Goal: Information Seeking & Learning: Find specific fact

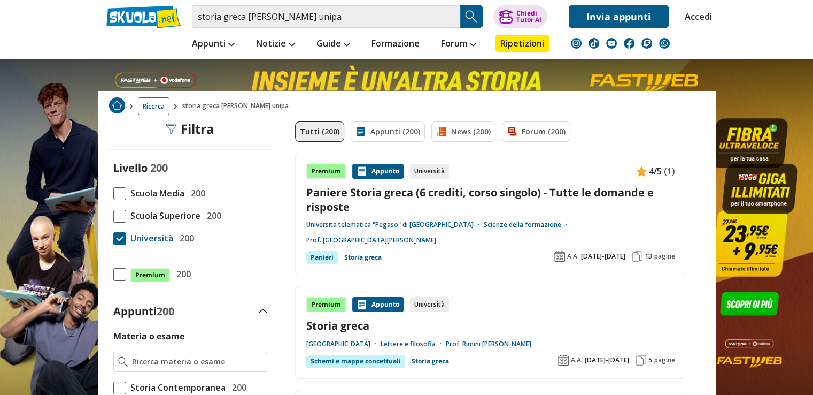
scroll to position [214, 0]
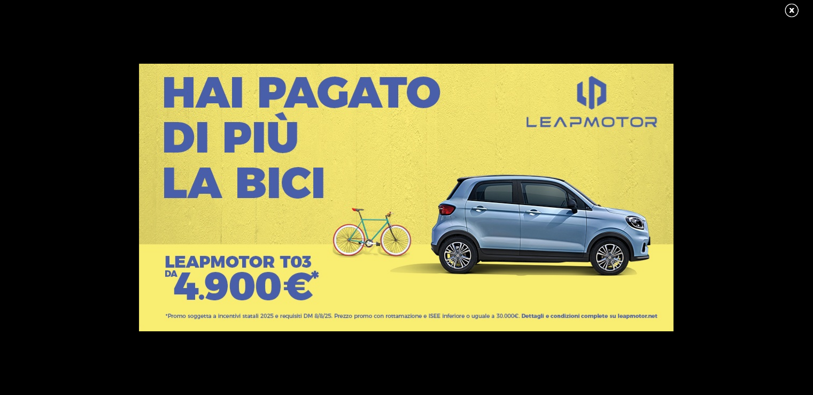
click at [792, 11] on link at bounding box center [797, 11] width 27 height 16
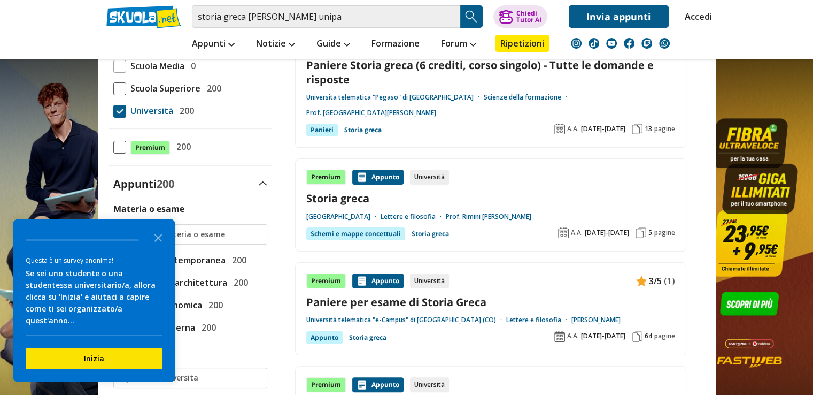
scroll to position [171, 0]
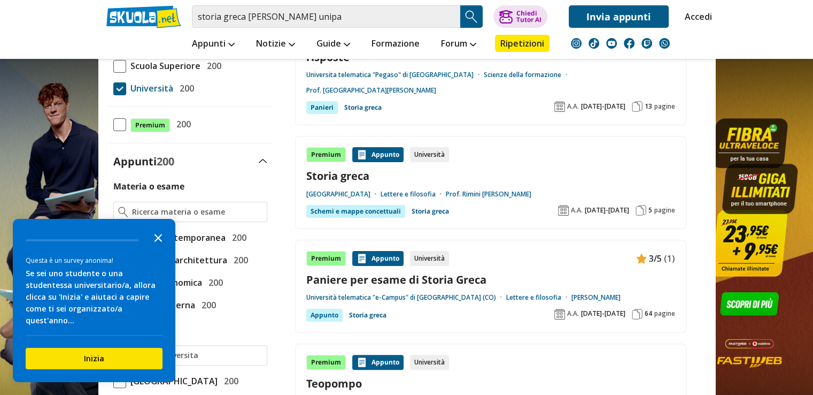
click at [158, 242] on polygon "Close the survey" at bounding box center [159, 238] width 8 height 8
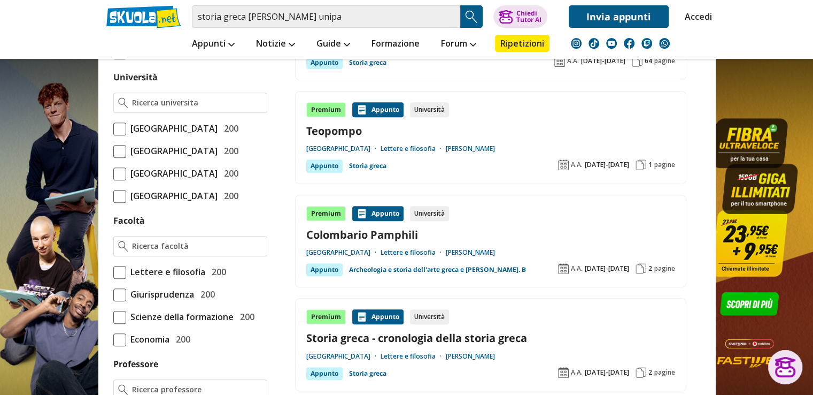
scroll to position [449, 0]
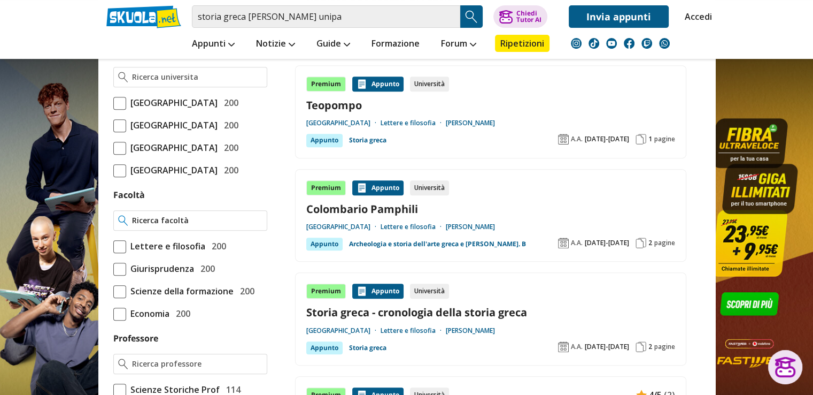
click at [147, 226] on input "Facoltà" at bounding box center [197, 220] width 130 height 11
type input "UNIVERSITADE"
type input "L"
click at [446, 119] on link "Lettere e filosofia" at bounding box center [413, 123] width 65 height 9
click at [146, 226] on input "Facoltà" at bounding box center [197, 220] width 130 height 11
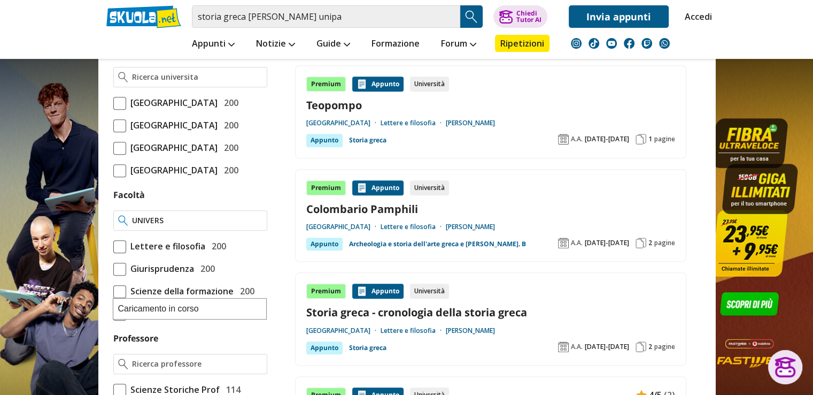
type input "UNIVERSI"
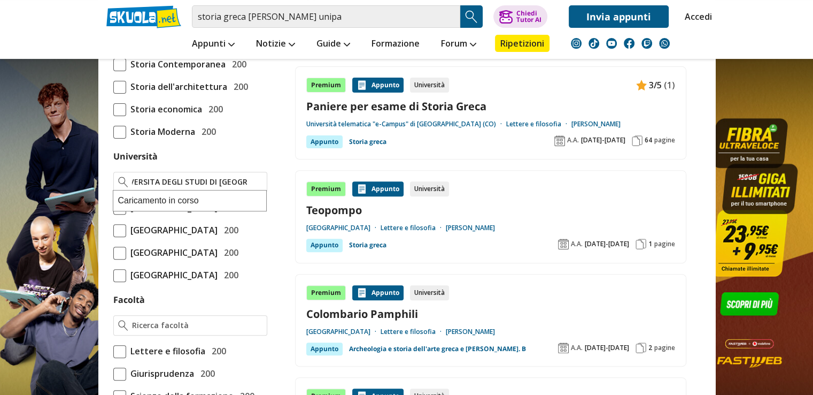
scroll to position [0, 21]
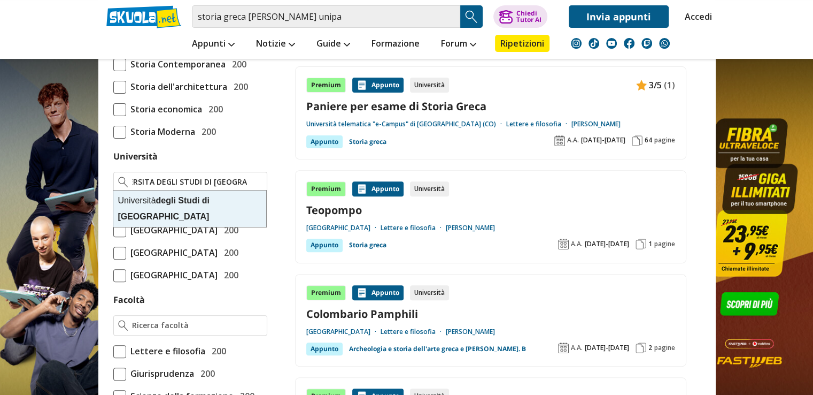
click at [185, 202] on strong "Studi" at bounding box center [188, 200] width 21 height 9
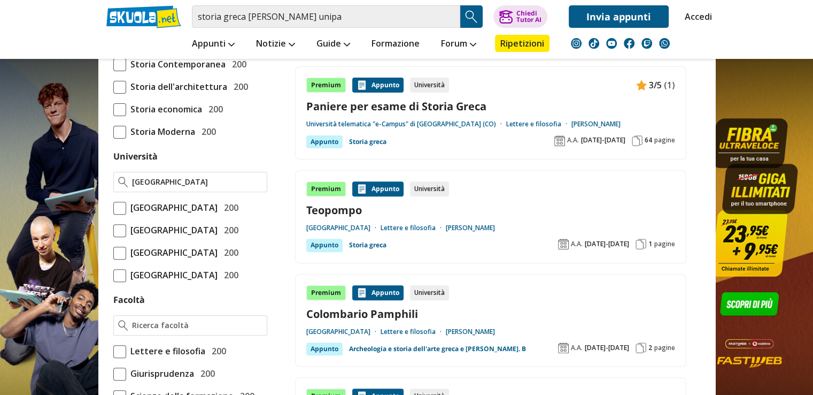
scroll to position [0, 3]
type input "[GEOGRAPHIC_DATA]"
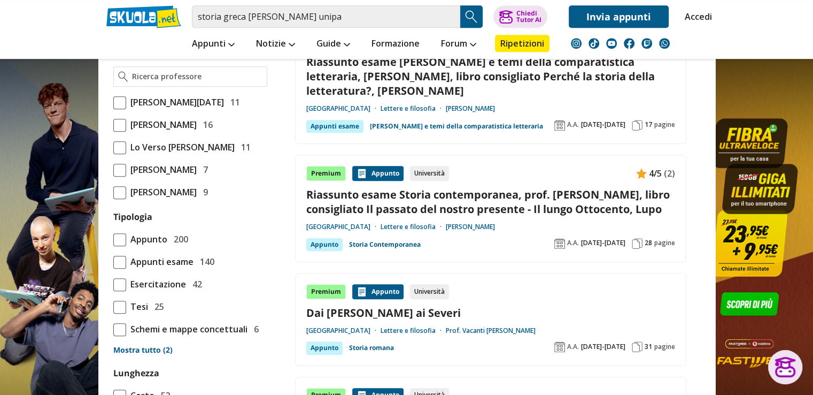
scroll to position [353, 0]
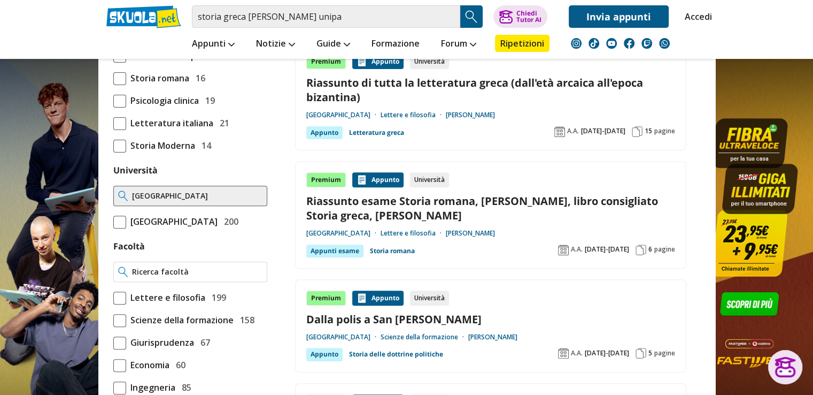
click at [208, 277] on input "Facoltà" at bounding box center [197, 271] width 130 height 11
click at [178, 277] on input "BENI CULTUTALI" at bounding box center [197, 271] width 130 height 11
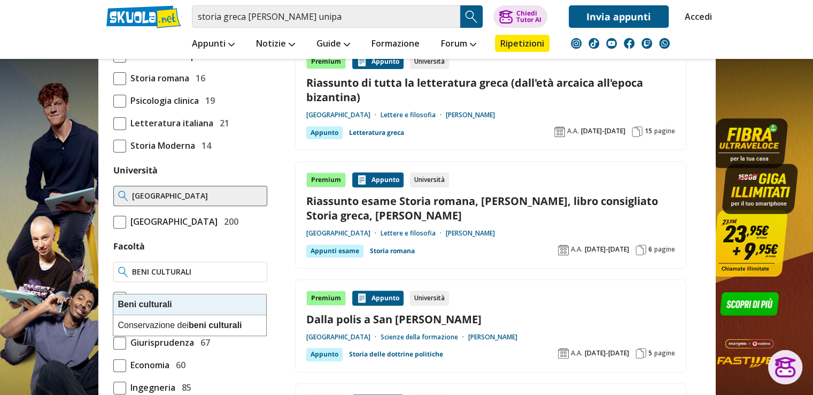
click at [126, 306] on strong "Beni" at bounding box center [127, 303] width 19 height 9
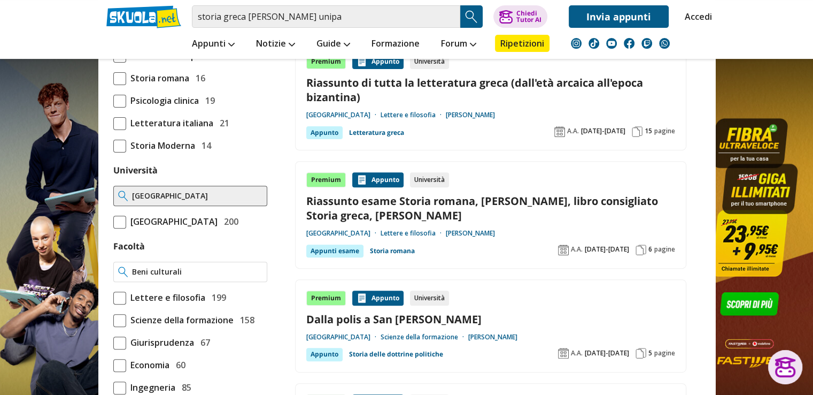
type input "Beni culturali"
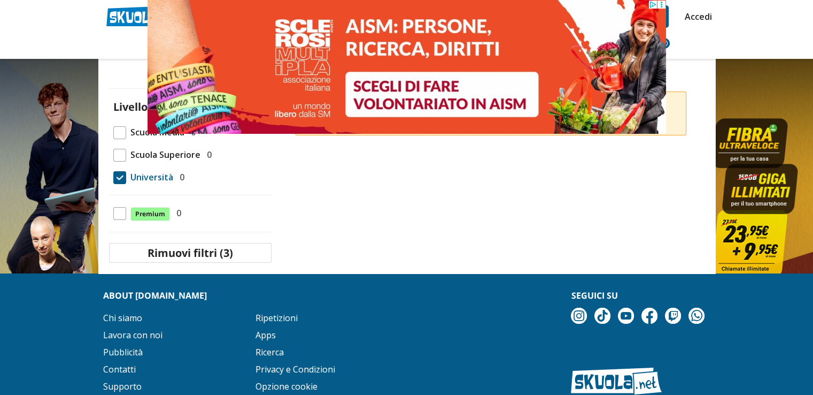
scroll to position [150, 0]
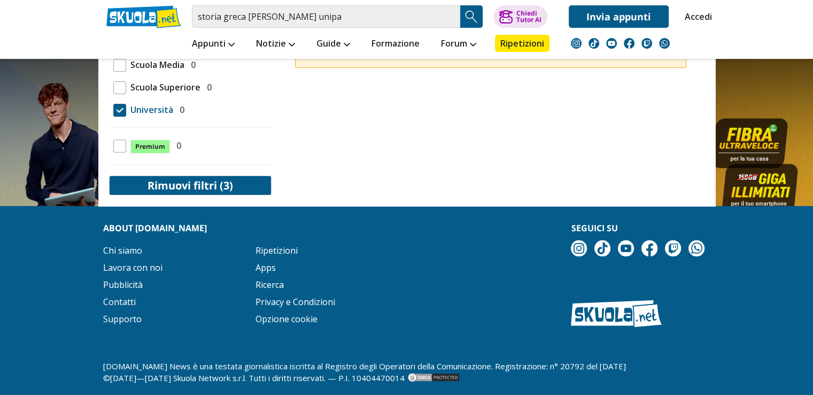
click at [190, 186] on button "Rimuovi filtri (3)" at bounding box center [190, 185] width 163 height 20
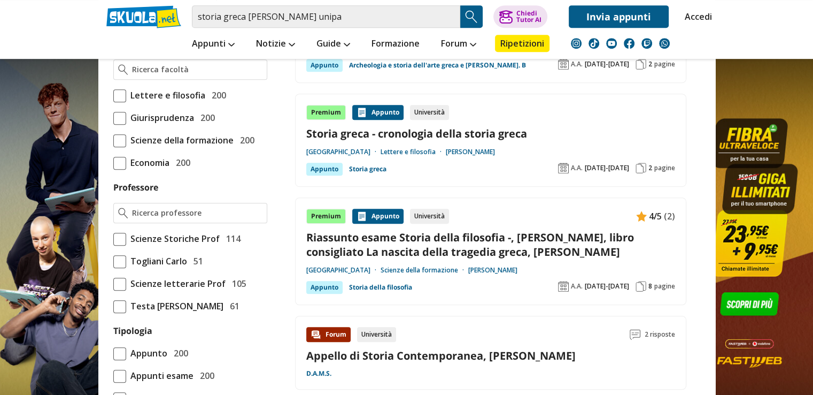
scroll to position [642, 0]
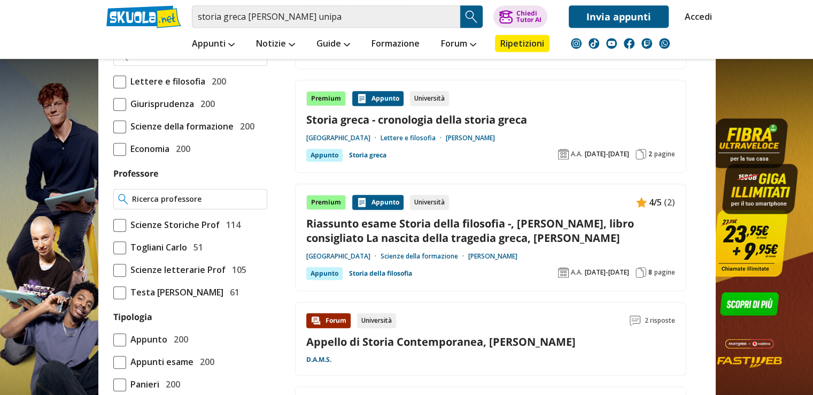
click at [142, 204] on input "Professore" at bounding box center [197, 199] width 130 height 11
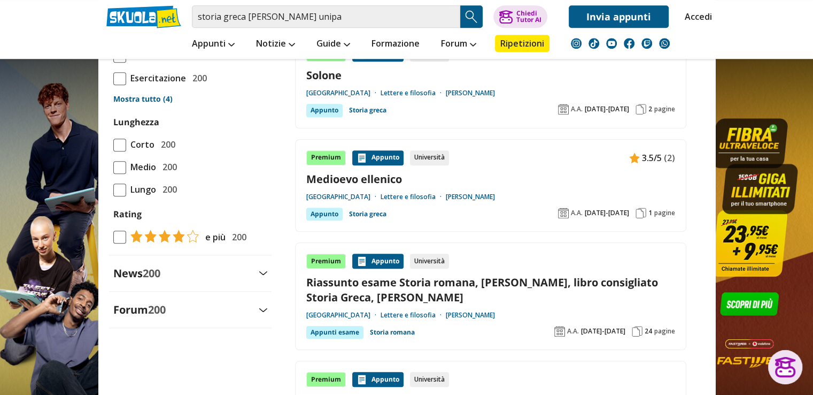
scroll to position [1027, 0]
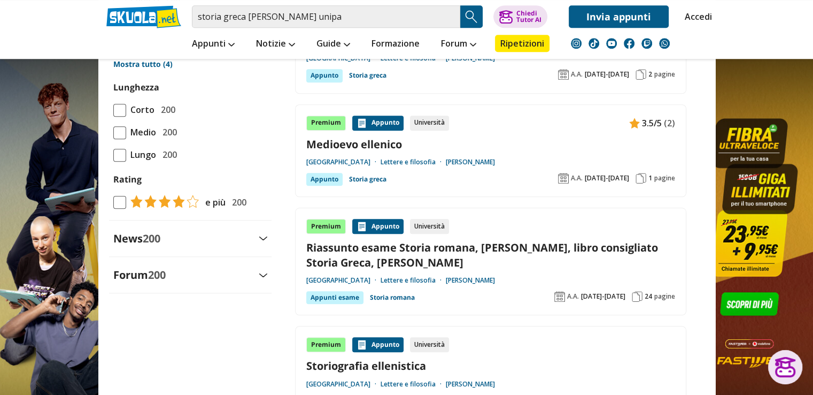
type input "DANIELA BONANNO"
